Goal: Information Seeking & Learning: Check status

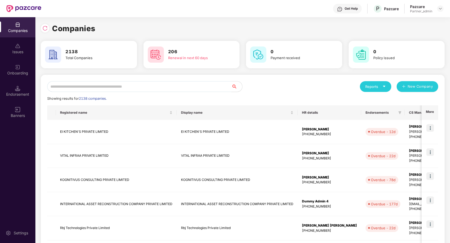
click at [127, 85] on input "text" at bounding box center [139, 86] width 184 height 11
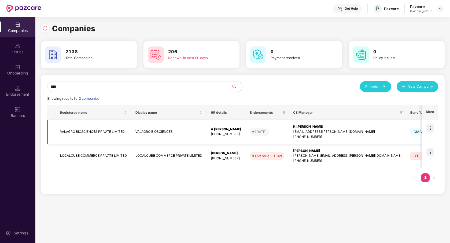
type input "****"
click at [433, 127] on img at bounding box center [431, 128] width 8 height 8
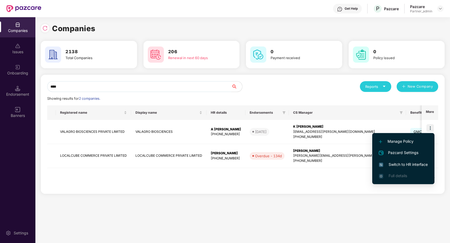
click at [412, 164] on span "Switch to HR interface" at bounding box center [403, 164] width 49 height 6
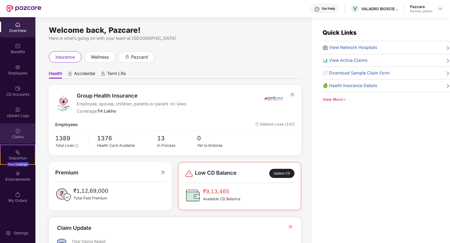
click at [27, 137] on div "Claims" at bounding box center [17, 136] width 35 height 5
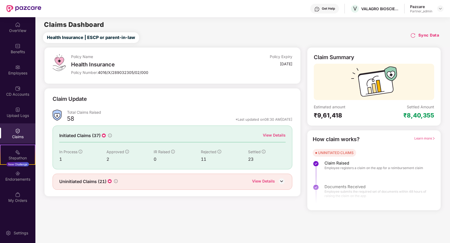
click at [174, 208] on div "Policy Name Health Insurance Policy Number: 4016/X/289032305/02/000 Policy Expi…" at bounding box center [172, 128] width 263 height 163
click at [279, 137] on div "View Details" at bounding box center [274, 135] width 23 height 6
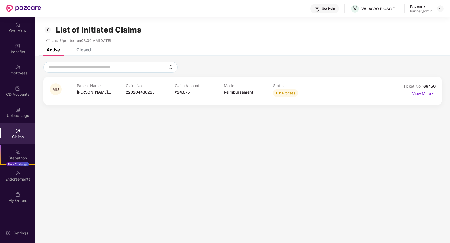
click at [87, 51] on div "Closed" at bounding box center [84, 49] width 14 height 5
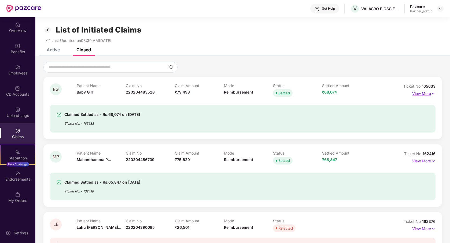
click at [421, 93] on p "View More" at bounding box center [424, 92] width 23 height 7
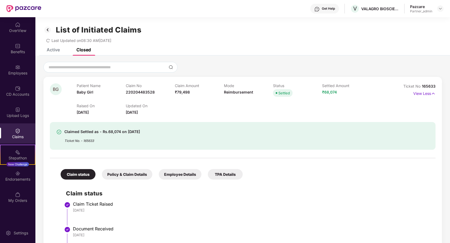
click at [181, 173] on div "Employee Details" at bounding box center [180, 174] width 43 height 10
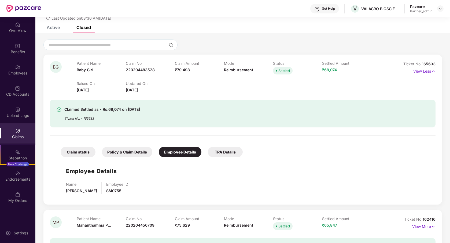
scroll to position [25, 0]
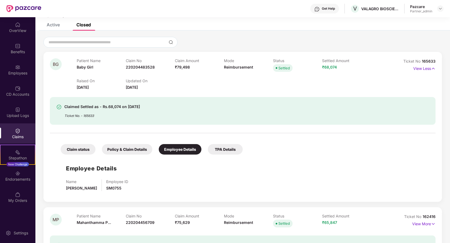
click at [115, 189] on span "SM0755" at bounding box center [113, 187] width 15 height 5
copy span "SM0755"
click at [26, 72] on div "Employees" at bounding box center [17, 72] width 35 height 5
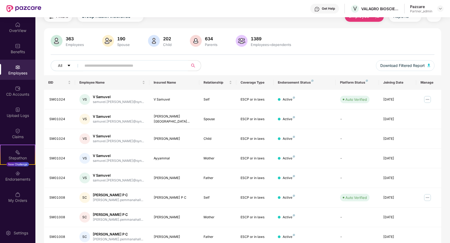
click at [124, 68] on input "text" at bounding box center [133, 65] width 96 height 8
paste input "******"
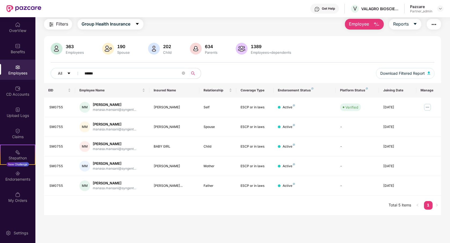
scroll to position [17, 0]
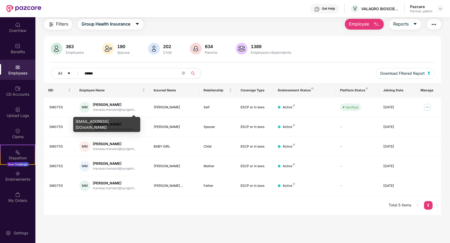
type input "******"
click at [123, 122] on div "manasa.mansani@syngenta.com" at bounding box center [106, 124] width 67 height 15
copy div "manasa.mansani@syngenta.com"
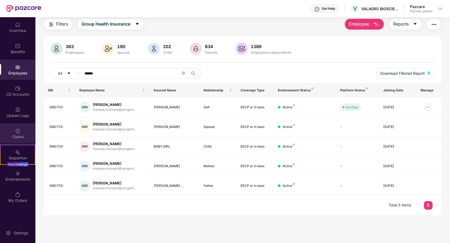
click at [24, 135] on div "Claims" at bounding box center [17, 136] width 35 height 5
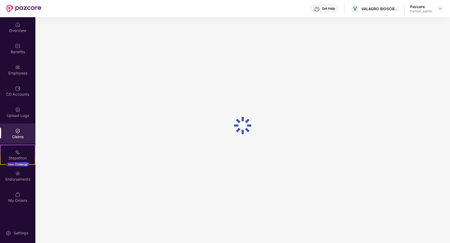
scroll to position [0, 0]
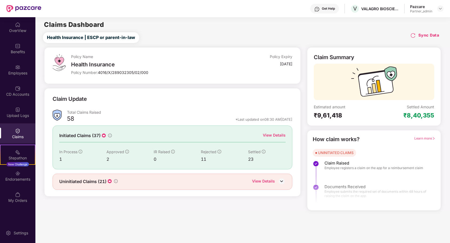
click at [271, 135] on div "View Details" at bounding box center [274, 135] width 23 height 6
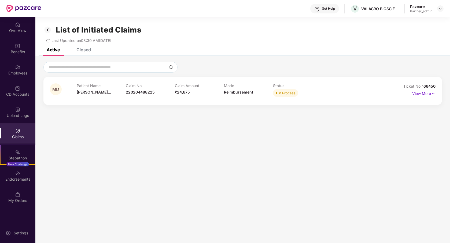
click at [87, 49] on div "Closed" at bounding box center [84, 49] width 14 height 5
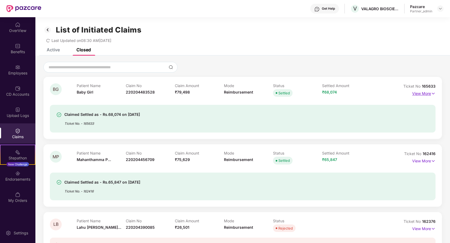
click at [423, 94] on p "View More" at bounding box center [424, 92] width 23 height 7
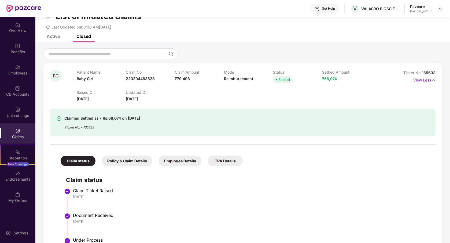
scroll to position [15, 0]
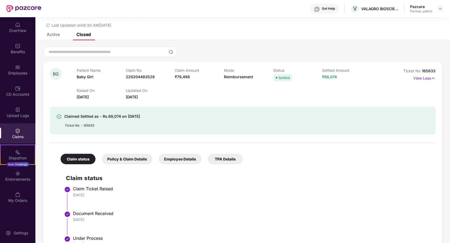
click at [173, 162] on div "Employee Details" at bounding box center [180, 159] width 43 height 10
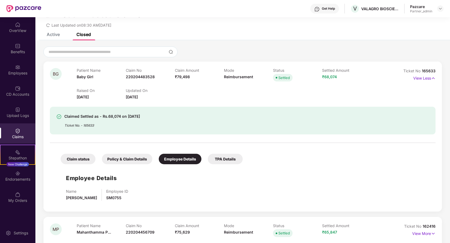
scroll to position [27, 0]
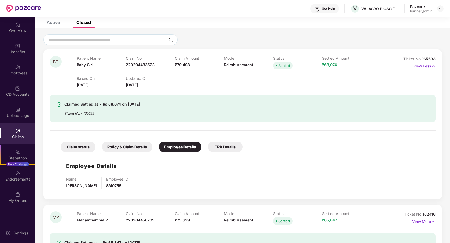
click at [124, 150] on div "Policy & Claim Details" at bounding box center [127, 146] width 50 height 10
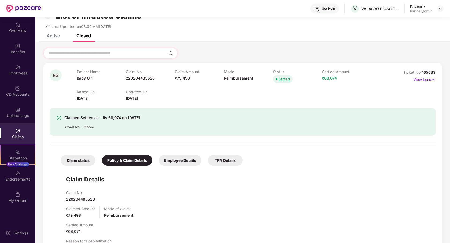
scroll to position [0, 0]
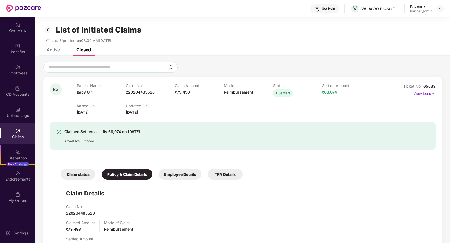
click at [47, 39] on icon "redo" at bounding box center [48, 41] width 4 height 4
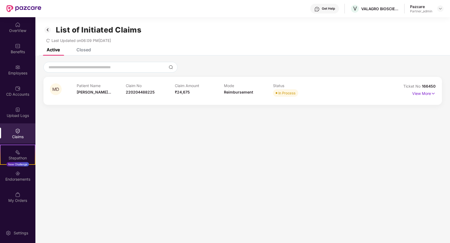
click at [82, 52] on div "Closed" at bounding box center [84, 49] width 14 height 5
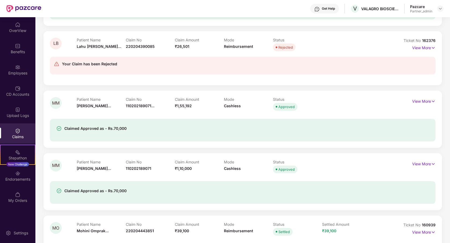
scroll to position [206, 0]
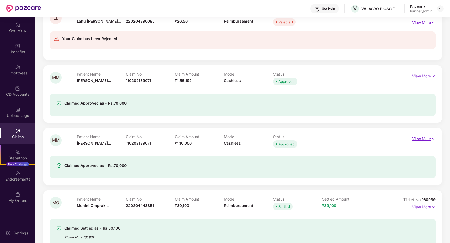
click at [414, 139] on p "View More" at bounding box center [424, 137] width 23 height 7
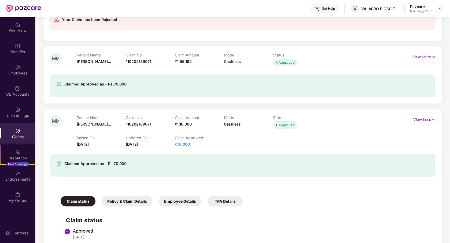
scroll to position [204, 0]
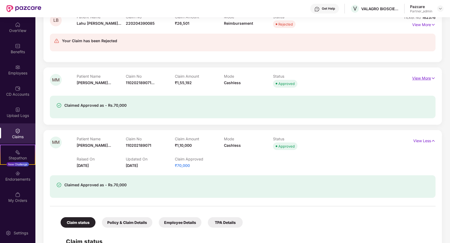
click at [420, 79] on p "View More" at bounding box center [424, 77] width 23 height 7
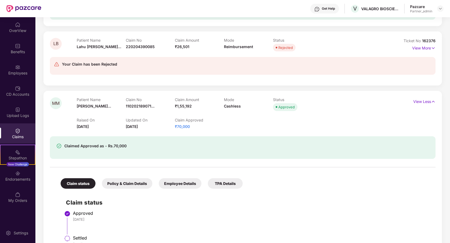
scroll to position [201, 0]
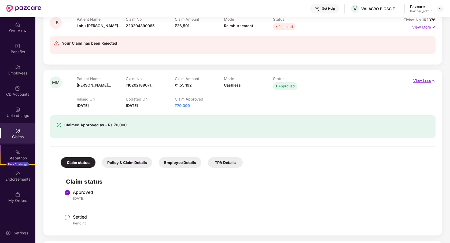
click at [424, 79] on p "View Less" at bounding box center [425, 79] width 22 height 7
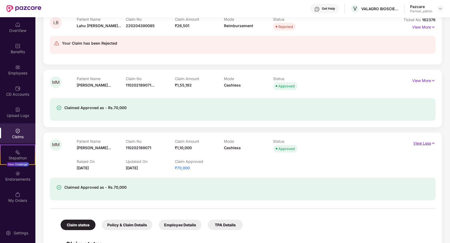
click at [420, 142] on p "View Less" at bounding box center [425, 142] width 22 height 7
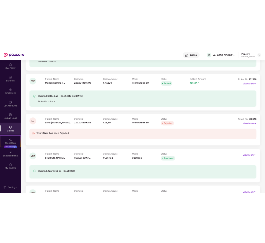
scroll to position [0, 0]
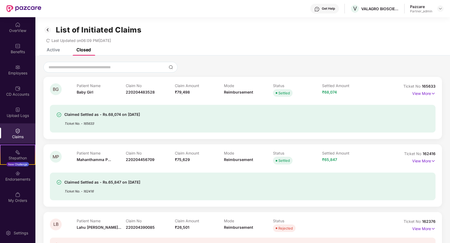
click at [47, 31] on img at bounding box center [47, 29] width 9 height 9
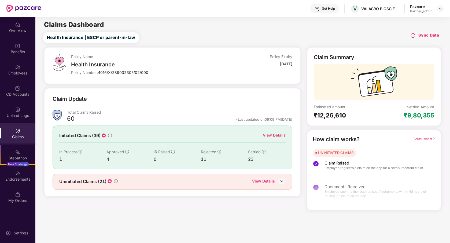
click at [286, 35] on div "Health Insurance | ESCP or parent-in-law Sync Data" at bounding box center [244, 37] width 413 height 11
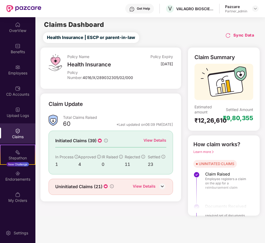
click at [229, 35] on img at bounding box center [227, 35] width 5 height 5
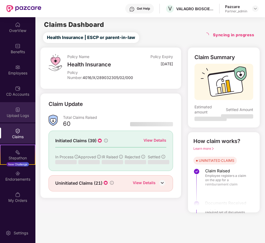
click at [25, 113] on div "Upload Logs" at bounding box center [17, 115] width 35 height 5
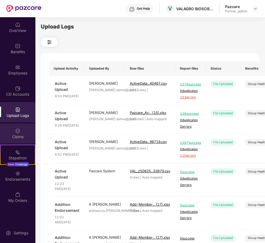
click at [19, 136] on div "Claims" at bounding box center [17, 136] width 35 height 5
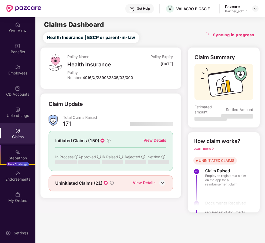
click at [173, 216] on main "Claims Dashboard Health Insurance | ESCP or parent-in-law Syncing in progress P…" at bounding box center [150, 129] width 230 height 225
click at [159, 139] on div "View Details" at bounding box center [155, 140] width 23 height 6
click at [20, 72] on div "Employees" at bounding box center [17, 72] width 35 height 5
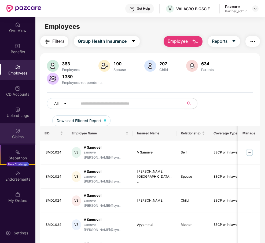
click at [27, 135] on div "Claims" at bounding box center [17, 136] width 35 height 5
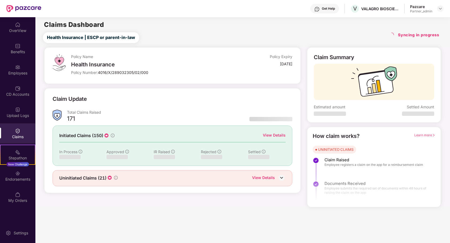
click at [153, 219] on main "Claims Dashboard Health Insurance | ESCP or parent-in-law Syncing in progress P…" at bounding box center [242, 129] width 415 height 225
click at [442, 9] on img at bounding box center [441, 8] width 4 height 4
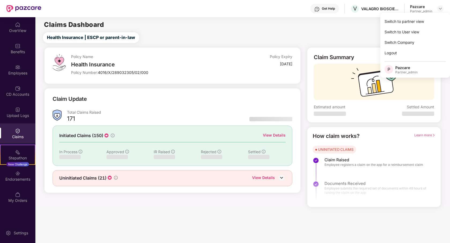
click at [245, 194] on div "Policy Name Health Insurance Policy Number: 4016/X/289032305/02/000 Policy Expi…" at bounding box center [172, 127] width 263 height 160
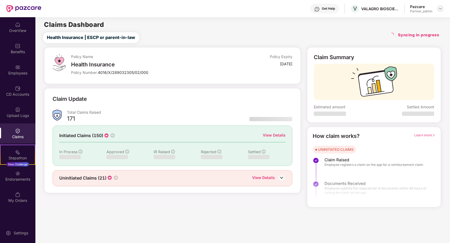
click at [443, 7] on div at bounding box center [441, 8] width 6 height 6
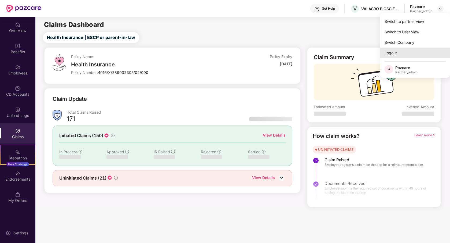
click at [410, 50] on div "Logout" at bounding box center [416, 53] width 70 height 10
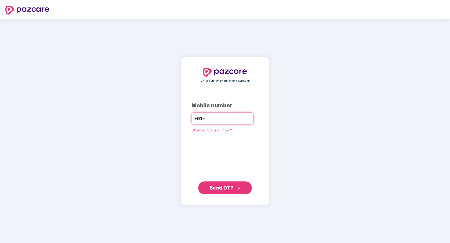
click at [232, 119] on input "number" at bounding box center [229, 118] width 44 height 9
click at [299, 111] on div "YOUR EMPLOYEE BENEFITS PARTNER Mobile number +91 Change mobile number? Send OTP" at bounding box center [225, 130] width 450 height 223
type input "**********"
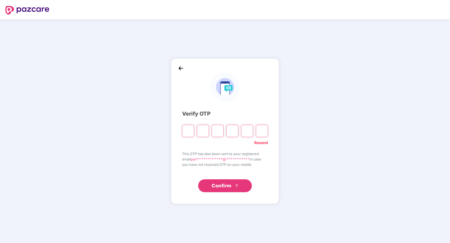
paste input "*"
type input "*"
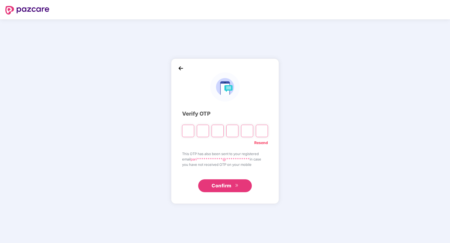
type input "*"
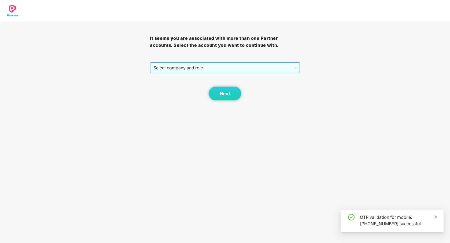
click at [218, 70] on span "Select company and role" at bounding box center [225, 68] width 143 height 10
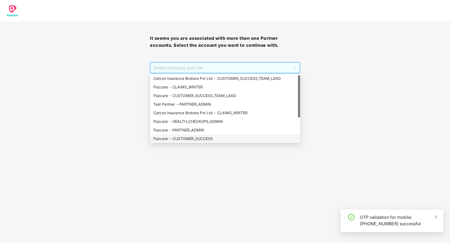
scroll to position [2, 0]
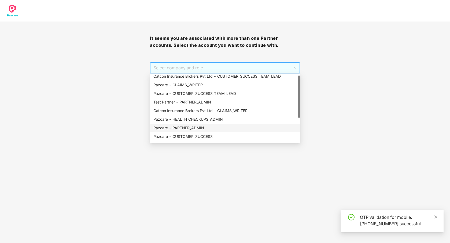
click at [209, 129] on div "Pazcare - PARTNER_ADMIN" at bounding box center [226, 128] width 144 height 6
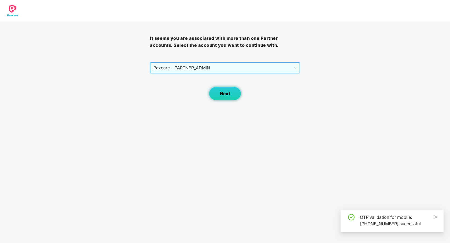
click at [228, 94] on span "Next" at bounding box center [225, 93] width 10 height 5
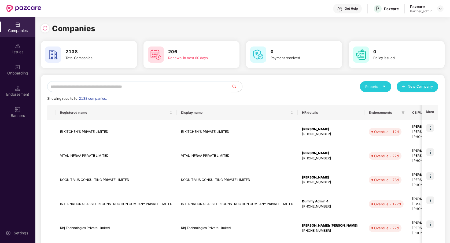
click at [107, 89] on input "text" at bounding box center [139, 86] width 184 height 11
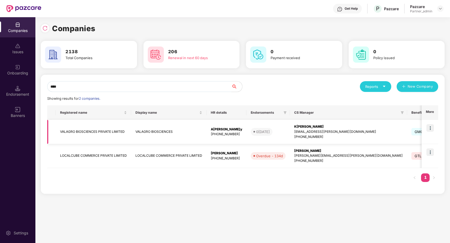
type input "****"
click at [433, 128] on img at bounding box center [431, 128] width 8 height 8
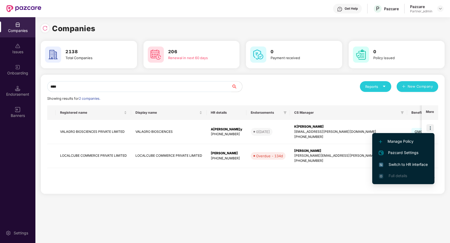
click at [411, 164] on span "Switch to HR interface" at bounding box center [403, 164] width 49 height 6
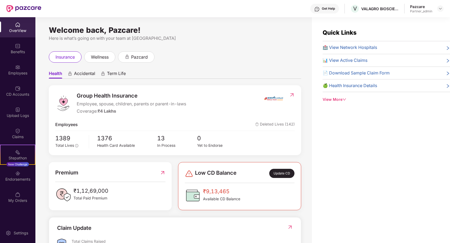
click at [24, 140] on div "Claims" at bounding box center [17, 133] width 35 height 20
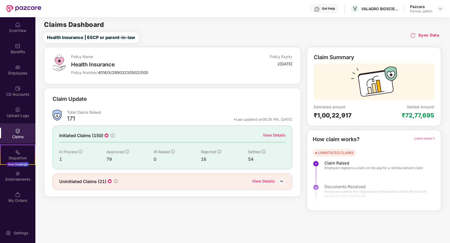
click at [272, 136] on div "View Details" at bounding box center [274, 135] width 23 height 6
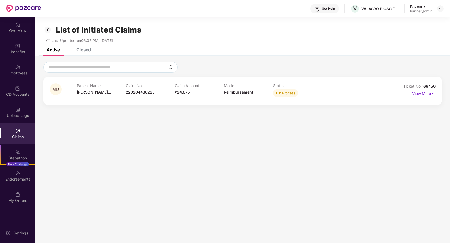
click at [89, 49] on div "Closed" at bounding box center [84, 49] width 14 height 5
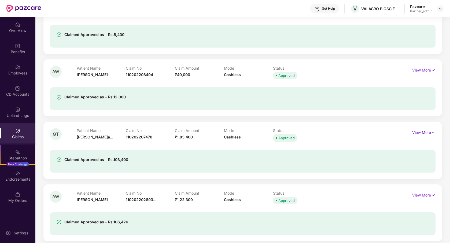
scroll to position [452, 0]
click at [418, 131] on p "View More" at bounding box center [424, 131] width 23 height 7
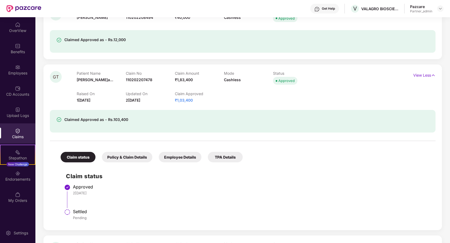
scroll to position [509, 0]
click at [173, 158] on div "Employee Details" at bounding box center [180, 156] width 43 height 10
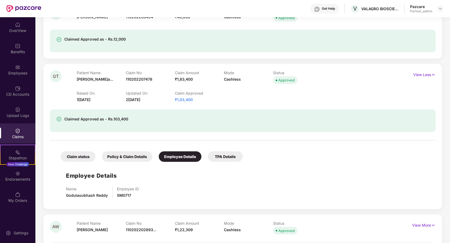
click at [136, 157] on div "Policy & Claim Details" at bounding box center [127, 156] width 50 height 10
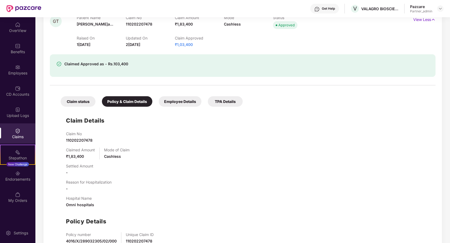
scroll to position [569, 0]
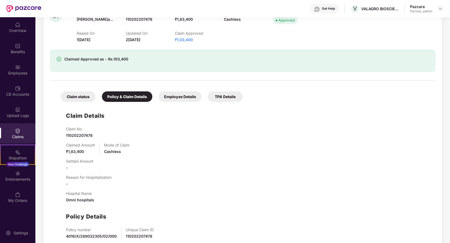
click at [67, 184] on span "-" at bounding box center [67, 183] width 2 height 5
click at [143, 191] on div "Hospital Name Omni hospitals" at bounding box center [248, 197] width 365 height 12
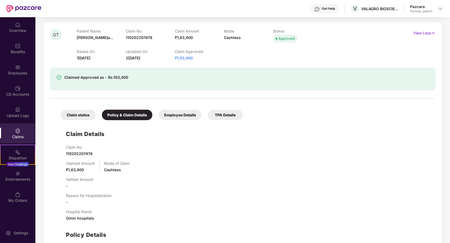
scroll to position [552, 0]
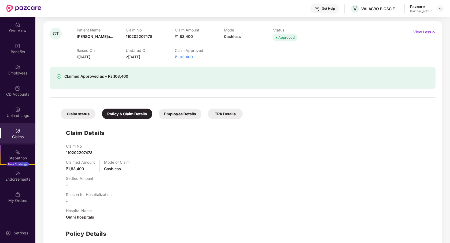
click at [88, 115] on div "Claim status" at bounding box center [78, 113] width 35 height 10
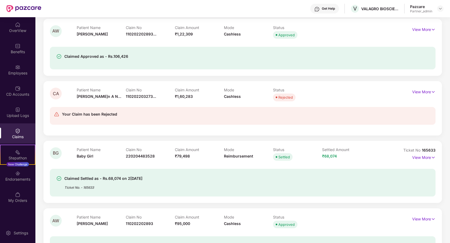
scroll to position [761, 0]
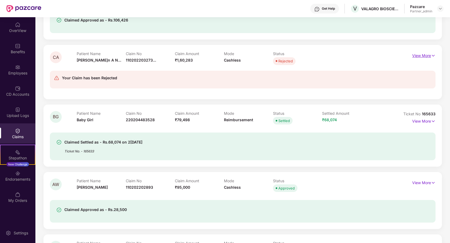
click at [416, 56] on p "View More" at bounding box center [424, 54] width 23 height 7
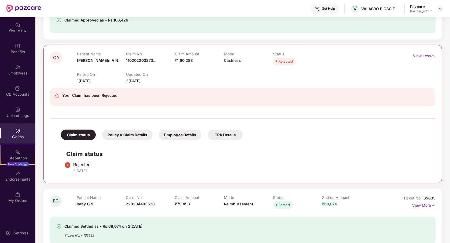
click at [129, 137] on div "Policy & Claim Details" at bounding box center [127, 134] width 50 height 10
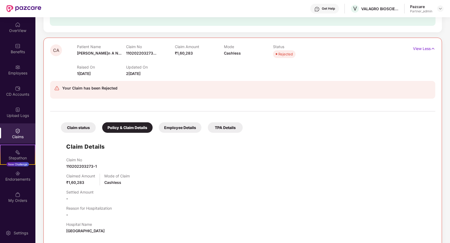
scroll to position [769, 0]
click at [176, 127] on div "Employee Details" at bounding box center [180, 127] width 43 height 10
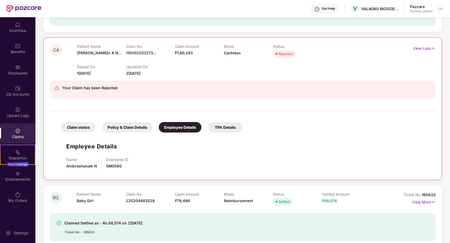
click at [216, 129] on div "TPA Details" at bounding box center [225, 127] width 35 height 10
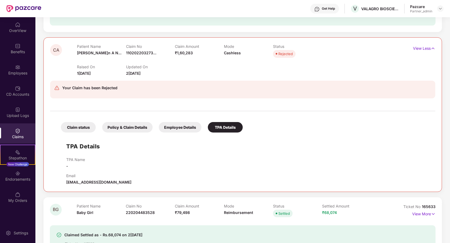
click at [183, 129] on div "Employee Details" at bounding box center [180, 127] width 43 height 10
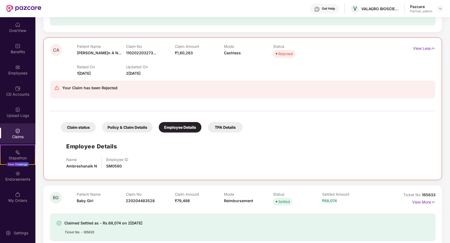
click at [130, 130] on div "Policy & Claim Details" at bounding box center [127, 127] width 50 height 10
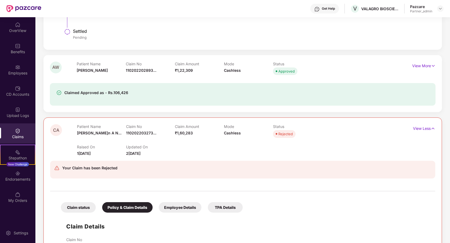
scroll to position [687, 0]
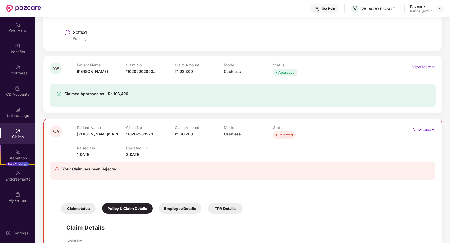
click at [428, 64] on p "View More" at bounding box center [424, 66] width 23 height 7
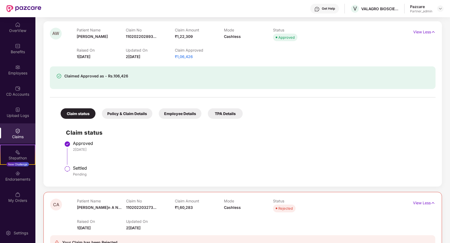
scroll to position [732, 0]
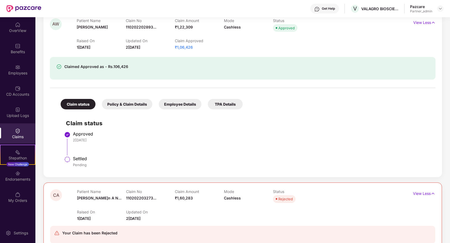
click at [134, 107] on div "Policy & Claim Details" at bounding box center [127, 104] width 50 height 10
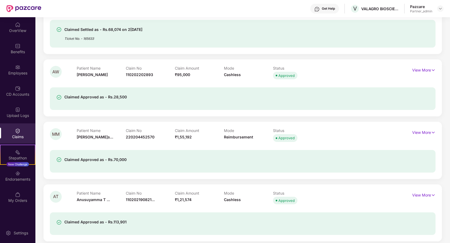
scroll to position [1285, 0]
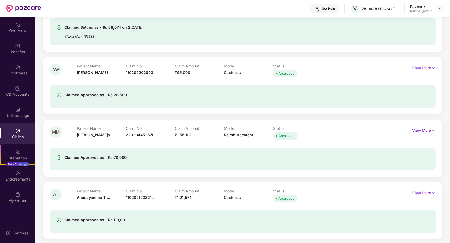
click at [422, 128] on p "View More" at bounding box center [424, 129] width 23 height 7
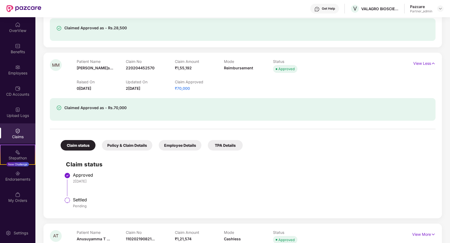
scroll to position [1375, 0]
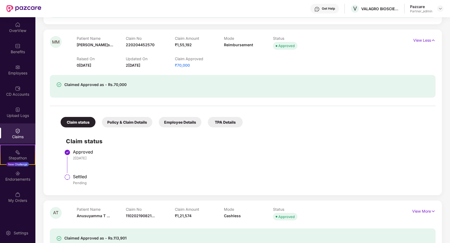
click at [132, 121] on div "Policy & Claim Details" at bounding box center [127, 122] width 50 height 10
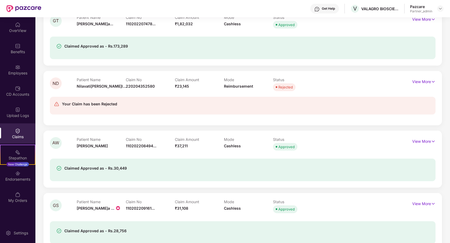
scroll to position [208, 0]
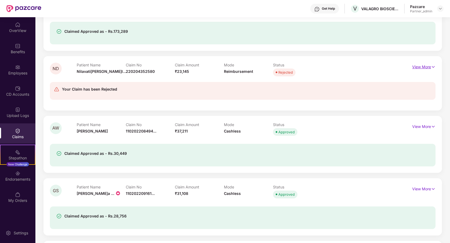
click at [416, 68] on p "View More" at bounding box center [424, 66] width 23 height 7
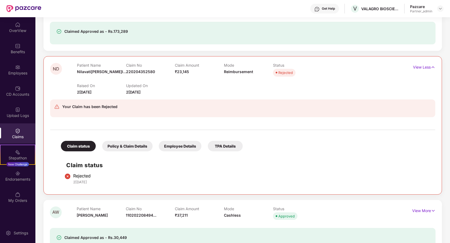
click at [125, 147] on div "Policy & Claim Details" at bounding box center [127, 146] width 50 height 10
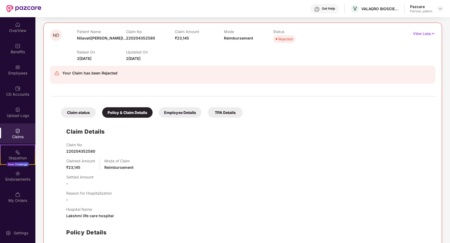
scroll to position [239, 0]
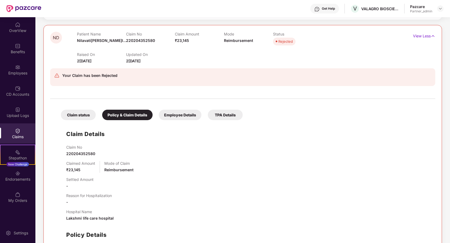
click at [179, 114] on div "Employee Details" at bounding box center [180, 115] width 43 height 10
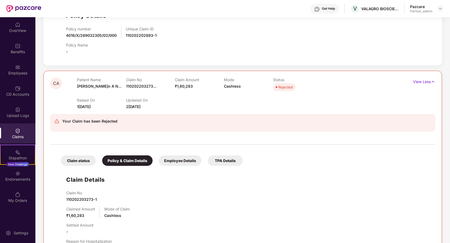
scroll to position [1029, 0]
